Goal: Register for event/course

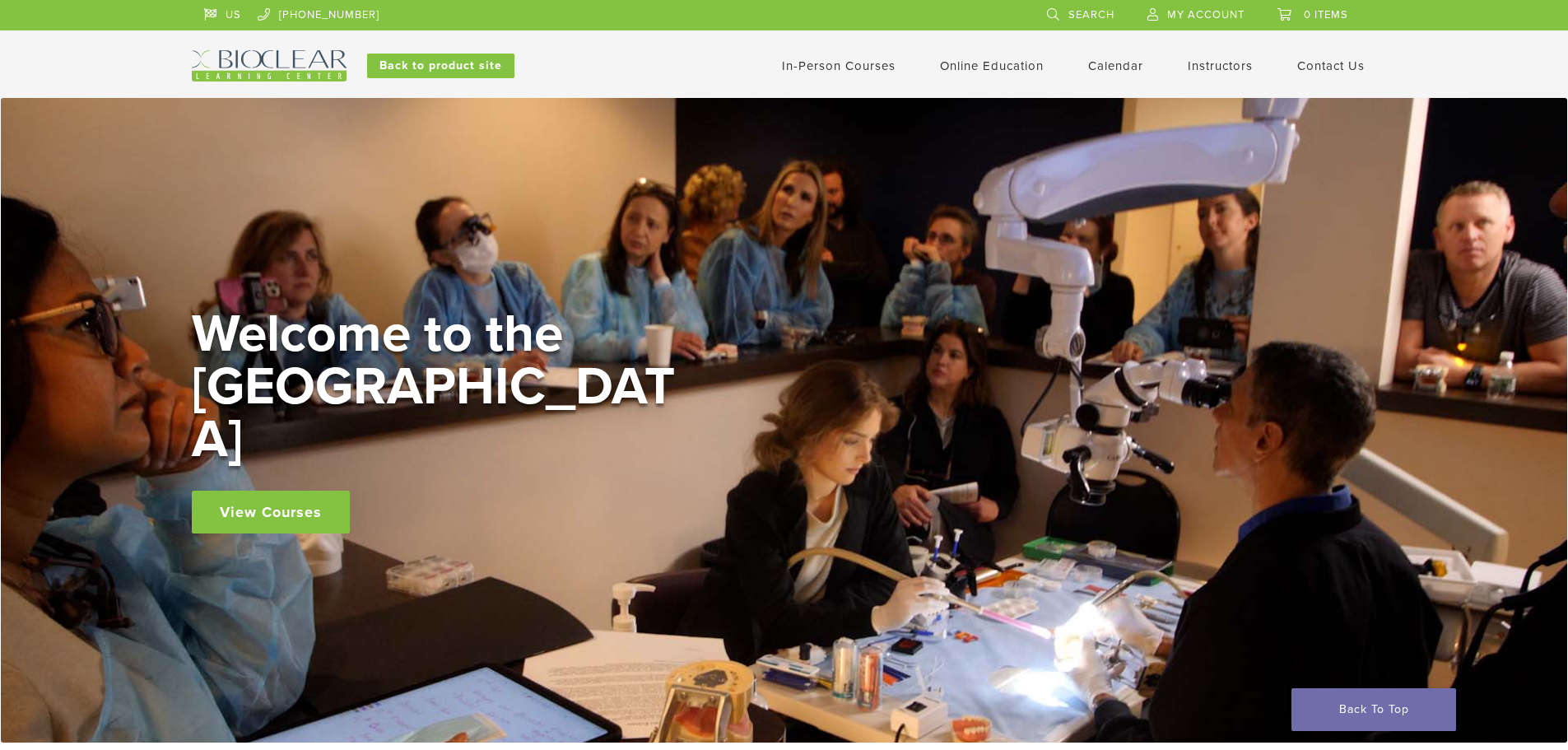
click at [850, 62] on link "In-Person Courses" at bounding box center [838, 66] width 113 height 15
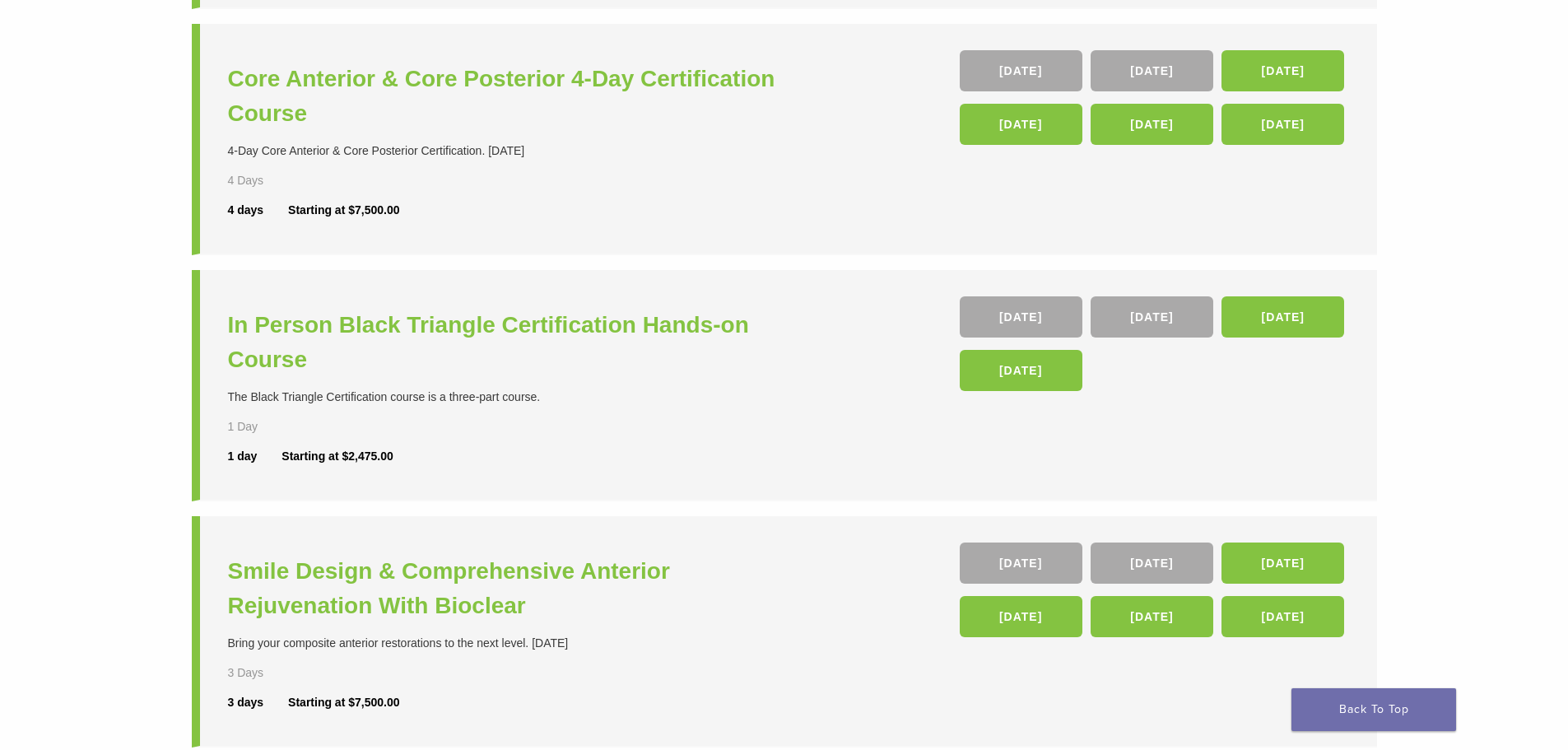
scroll to position [412, 0]
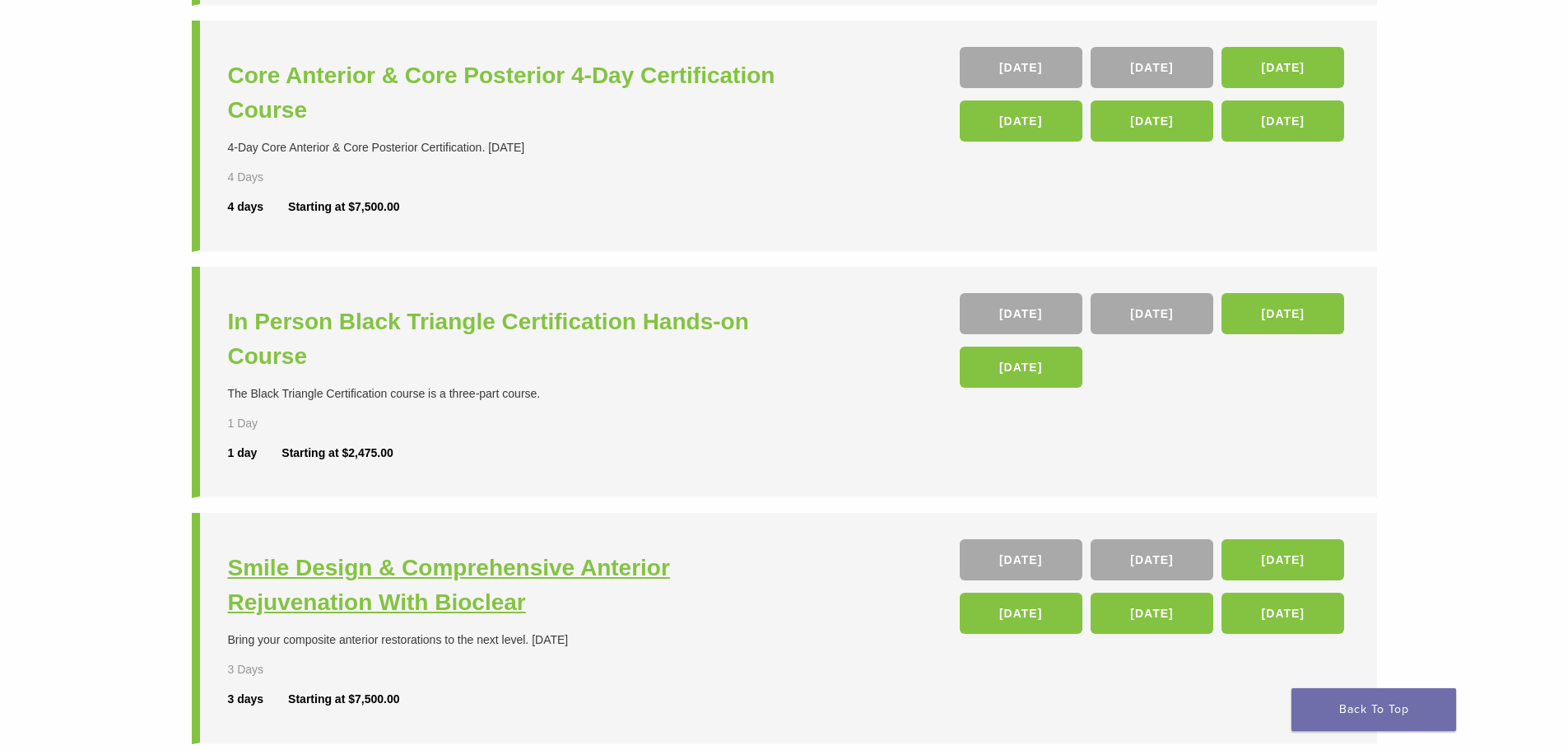
click at [431, 569] on h3 "Smile Design & Comprehensive Anterior Rejuvenation With Bioclear" at bounding box center [508, 585] width 561 height 69
